Goal: Task Accomplishment & Management: Manage account settings

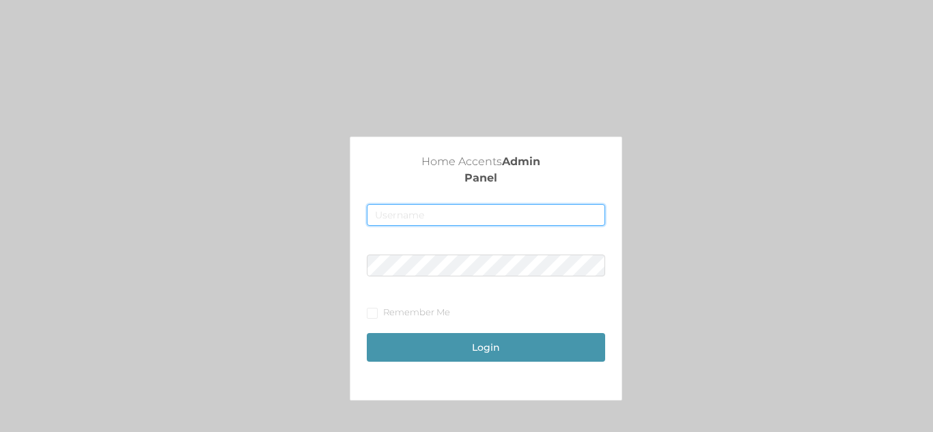
type input "[EMAIL_ADDRESS][DOMAIN_NAME]"
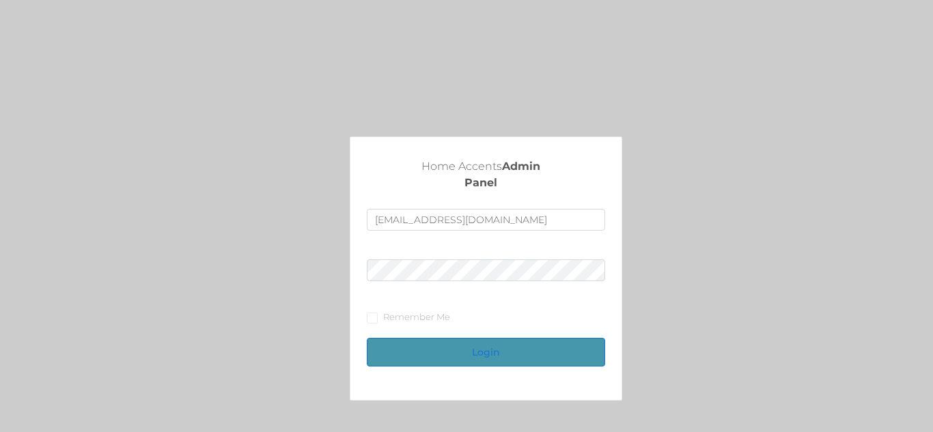
click at [471, 346] on button "Login" at bounding box center [486, 352] width 238 height 29
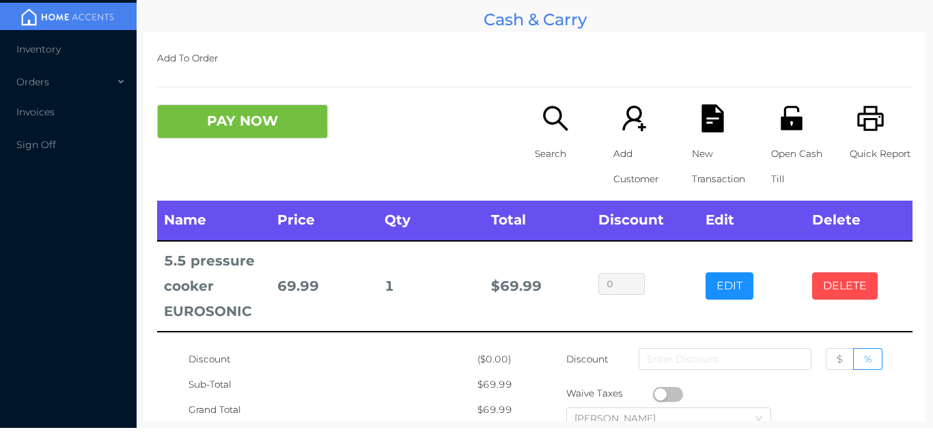
click at [843, 295] on button "DELETE" at bounding box center [845, 286] width 66 height 27
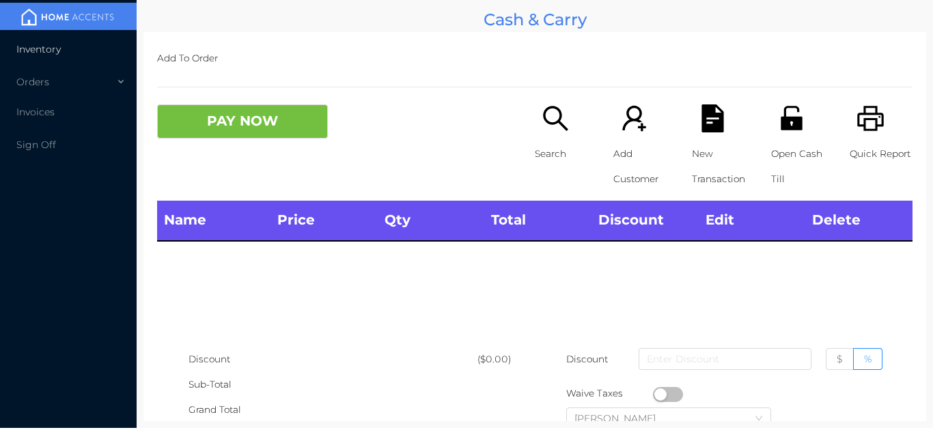
click at [91, 51] on li "Inventory" at bounding box center [68, 49] width 137 height 27
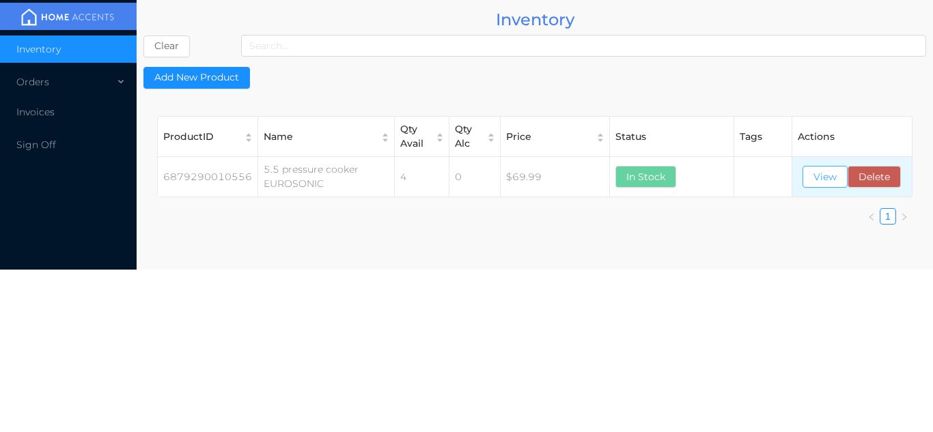
click at [838, 184] on button "View" at bounding box center [825, 177] width 45 height 22
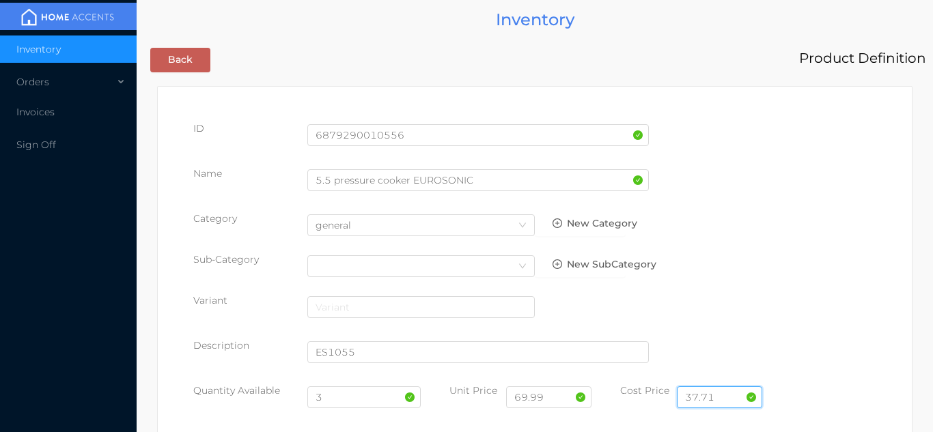
click at [738, 397] on input "37.71" at bounding box center [719, 398] width 85 height 22
type input "35.99"
click at [352, 400] on input "3" at bounding box center [364, 398] width 114 height 22
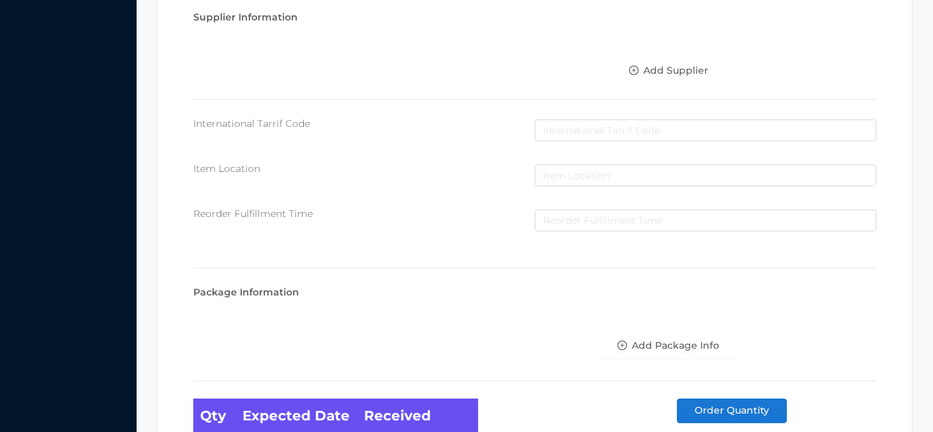
scroll to position [775, 0]
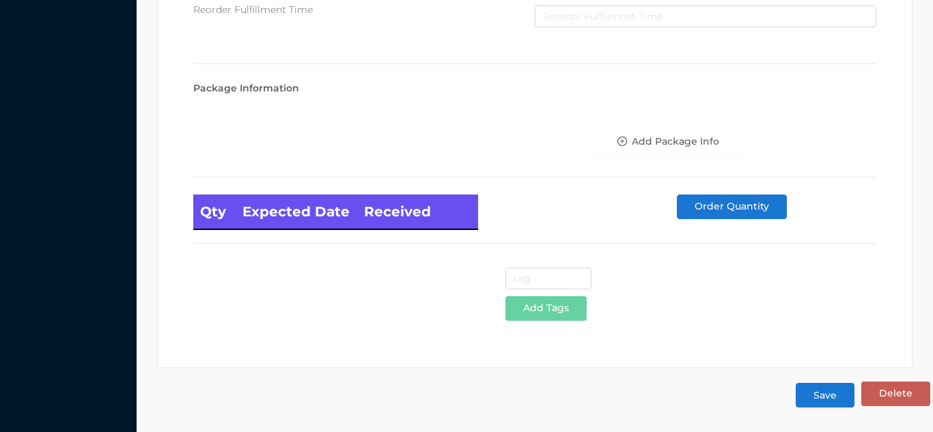
type input "4"
click at [820, 388] on button "Save" at bounding box center [825, 395] width 59 height 25
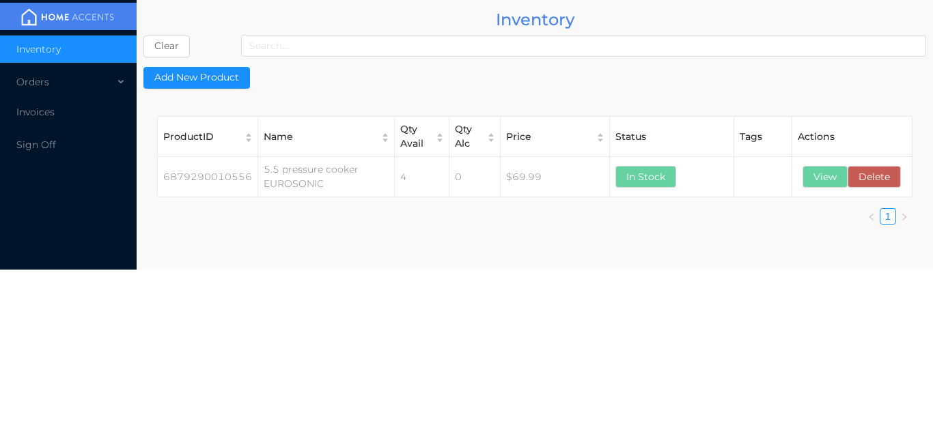
click at [64, 60] on li "Inventory" at bounding box center [68, 49] width 137 height 27
click at [107, 72] on div "Orders" at bounding box center [68, 81] width 137 height 27
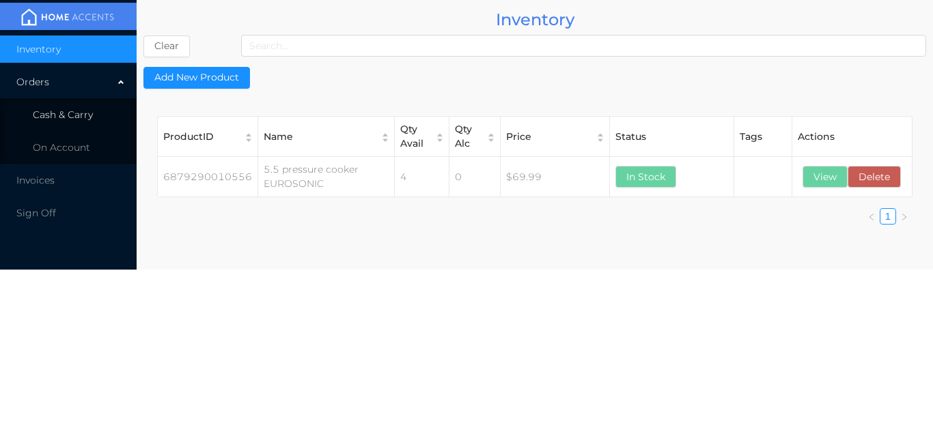
click at [101, 111] on li "Cash & Carry" at bounding box center [68, 114] width 137 height 27
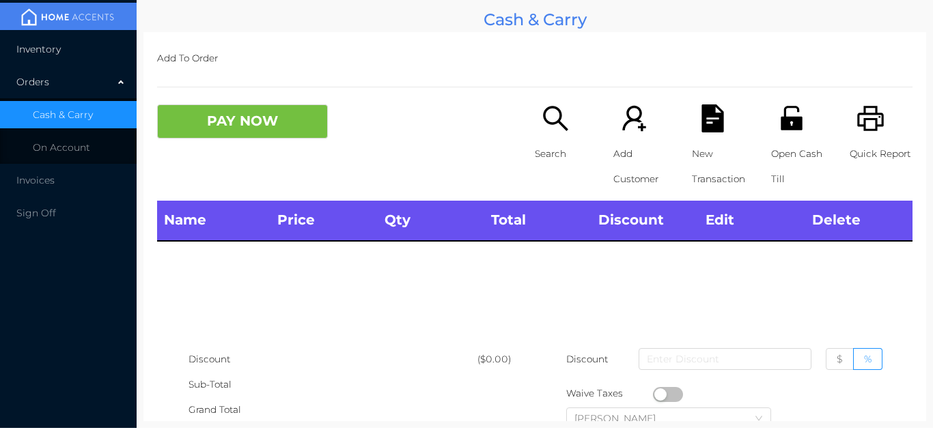
click at [103, 59] on li "Inventory" at bounding box center [68, 49] width 137 height 27
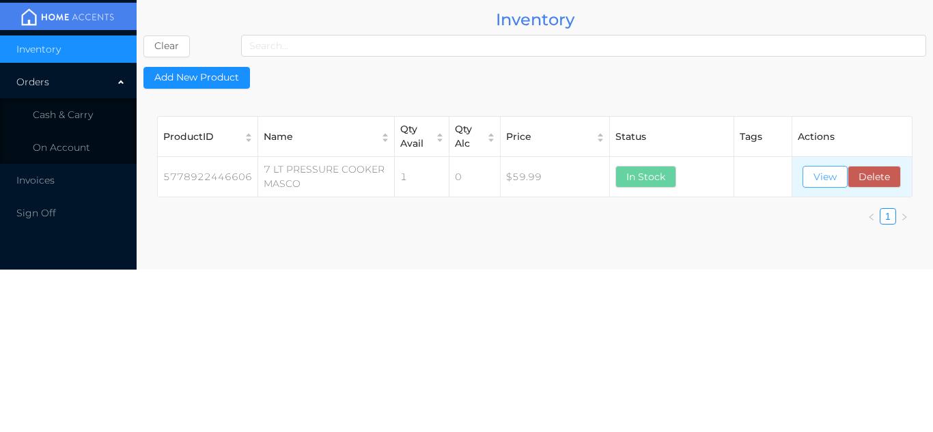
click at [824, 186] on button "View" at bounding box center [825, 177] width 45 height 22
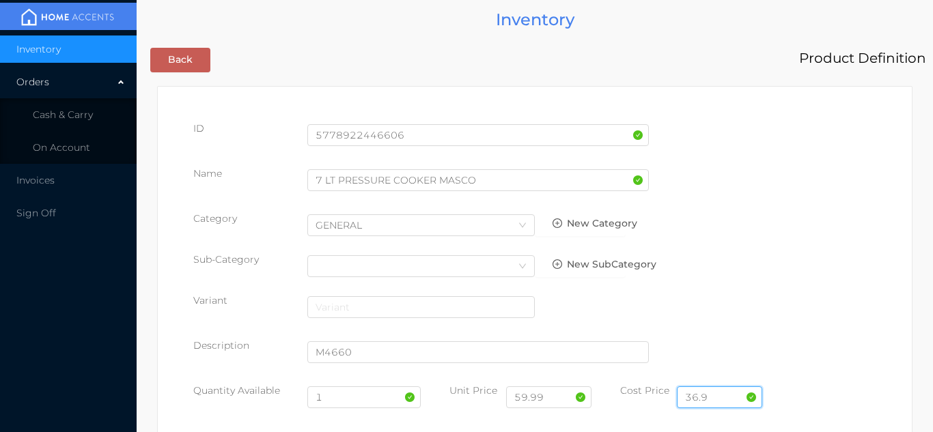
click at [721, 398] on input "36.9" at bounding box center [719, 398] width 85 height 22
type input "3"
click at [557, 402] on input "59.99" at bounding box center [548, 398] width 85 height 22
type input "5"
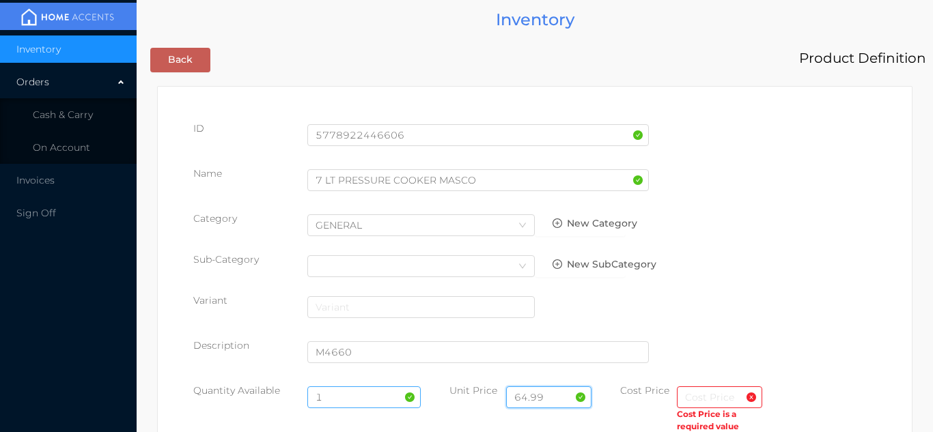
type input "64.99"
click at [348, 392] on input "1" at bounding box center [364, 398] width 114 height 22
type input "4"
click at [704, 399] on input "text" at bounding box center [719, 398] width 85 height 22
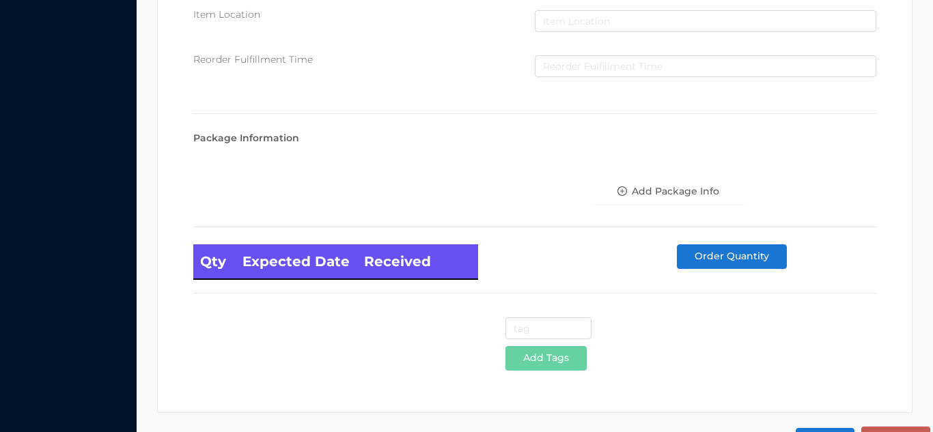
scroll to position [775, 0]
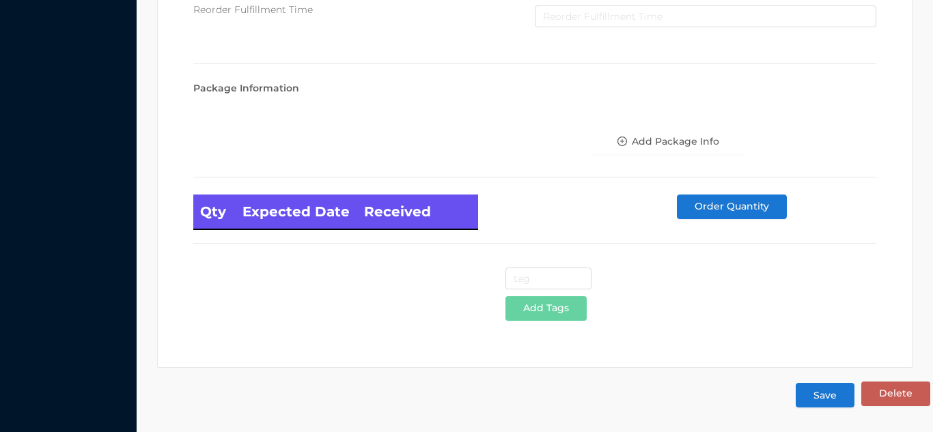
type input "40.41"
click at [821, 387] on button "Save" at bounding box center [825, 395] width 59 height 25
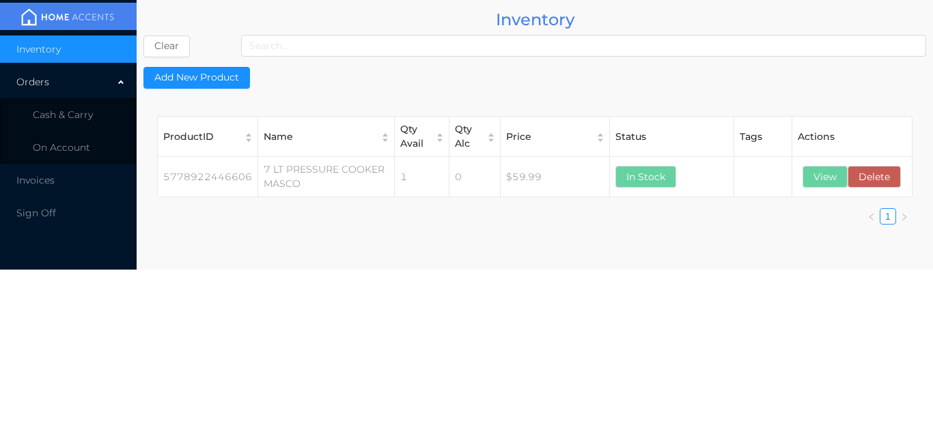
scroll to position [0, 0]
